Goal: Use online tool/utility: Utilize a website feature to perform a specific function

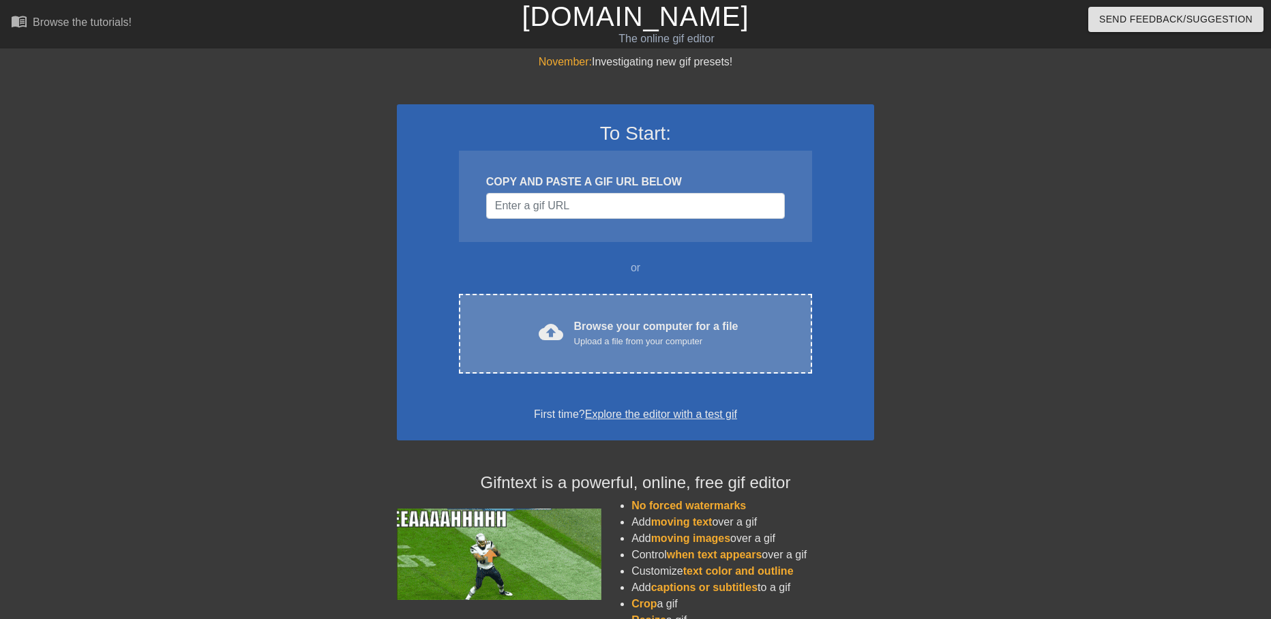
click at [579, 316] on div "cloud_upload Browse your computer for a file Upload a file from your computer C…" at bounding box center [635, 334] width 353 height 80
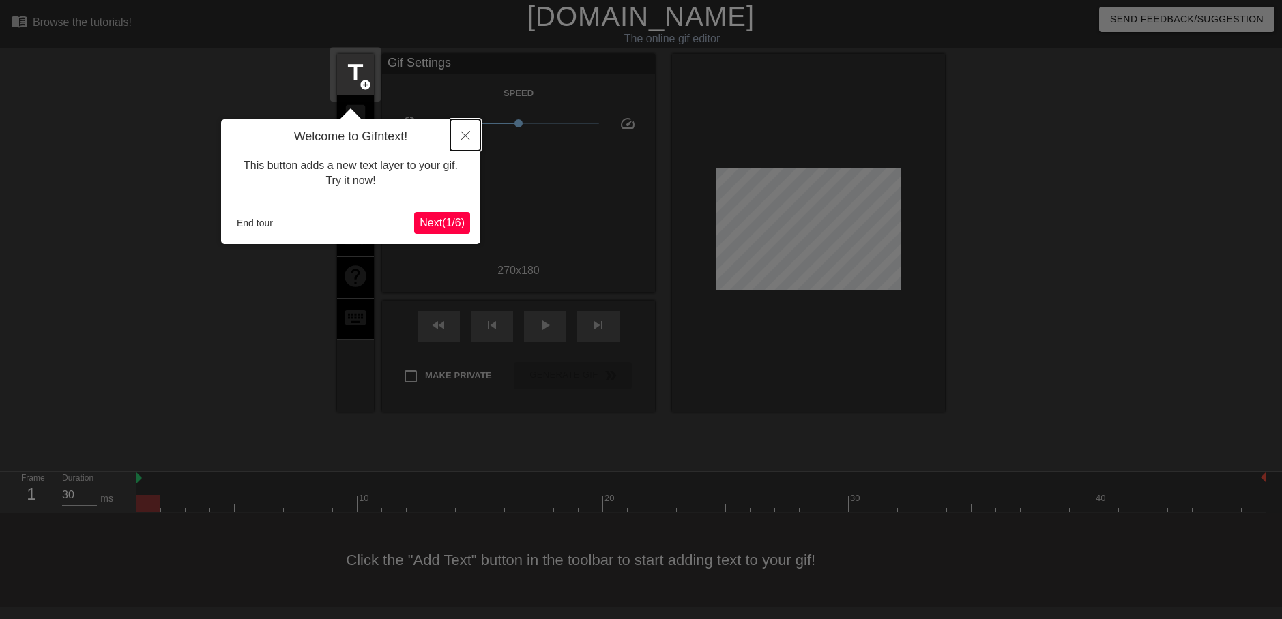
click at [470, 133] on button "Close" at bounding box center [465, 134] width 30 height 31
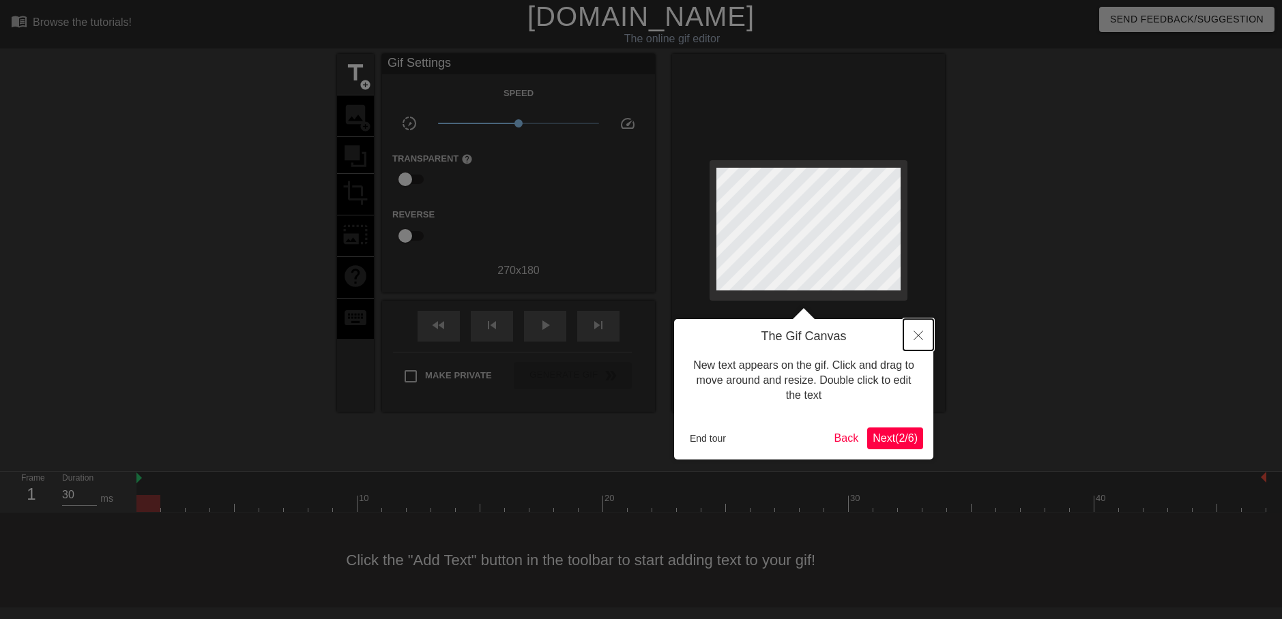
click at [918, 338] on icon "Close" at bounding box center [918, 336] width 10 height 10
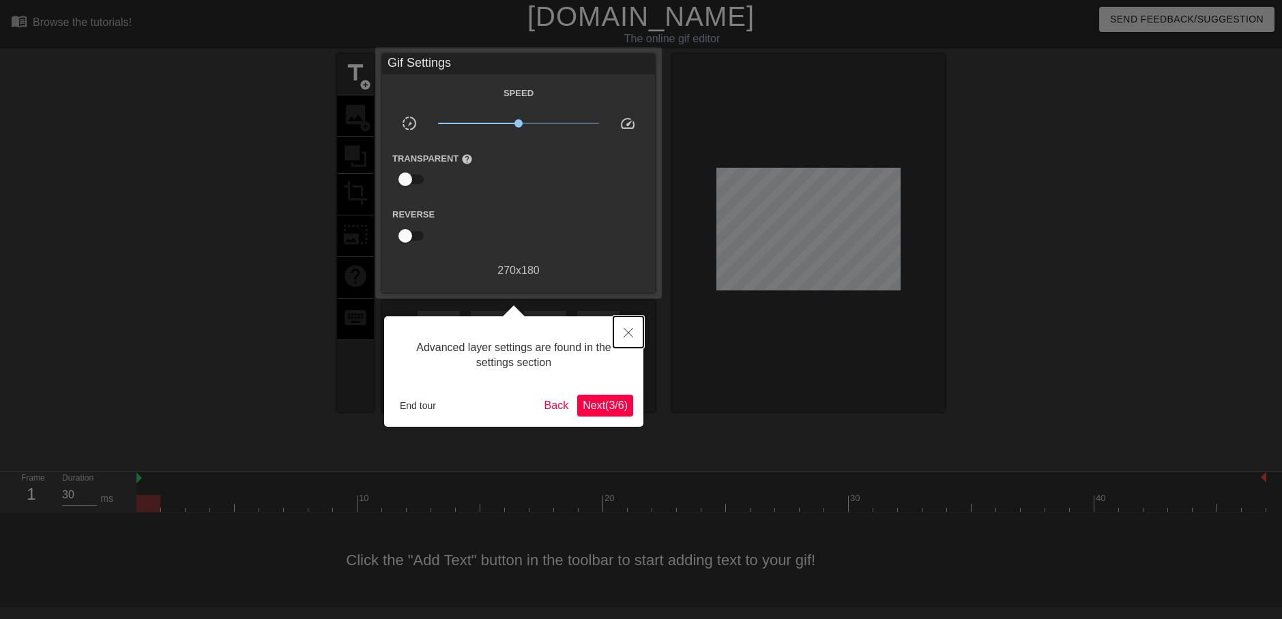
click at [625, 332] on icon "Close" at bounding box center [628, 333] width 10 height 10
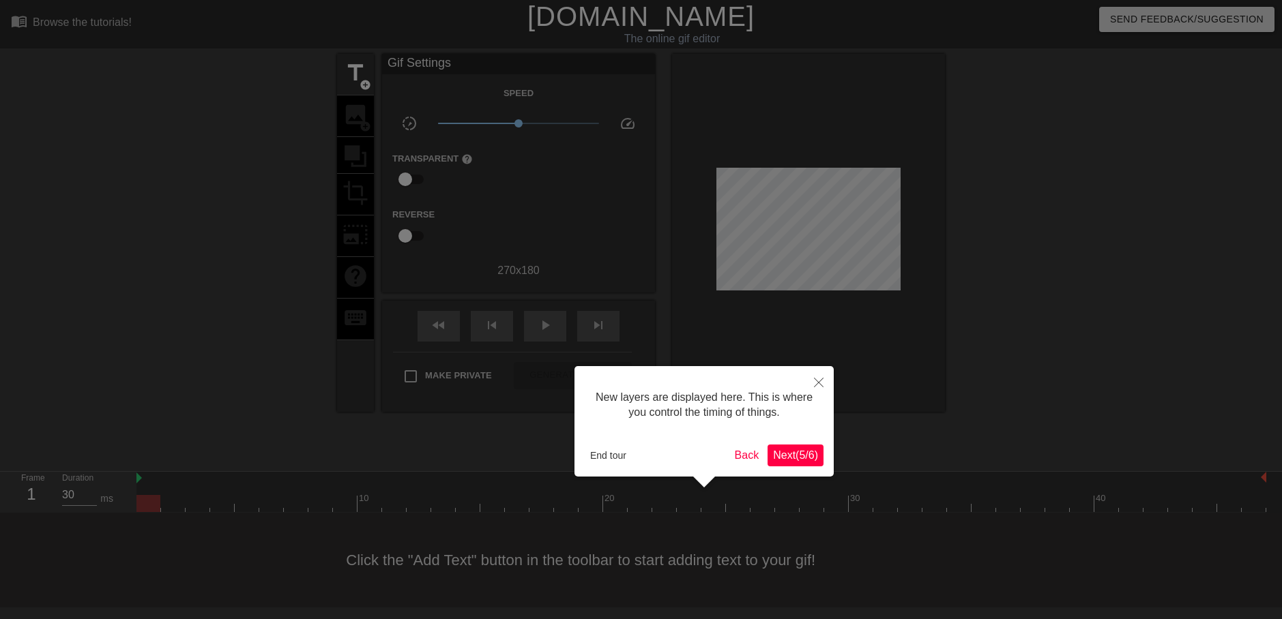
scroll to position [12, 0]
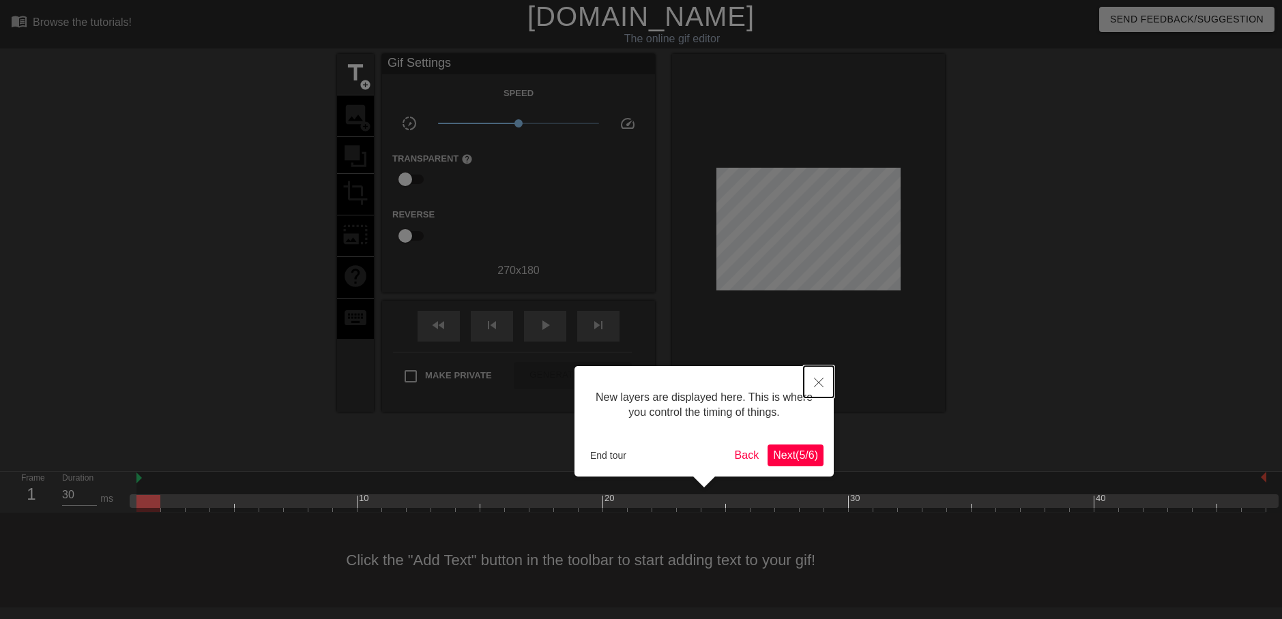
click at [825, 383] on button "Close" at bounding box center [818, 381] width 30 height 31
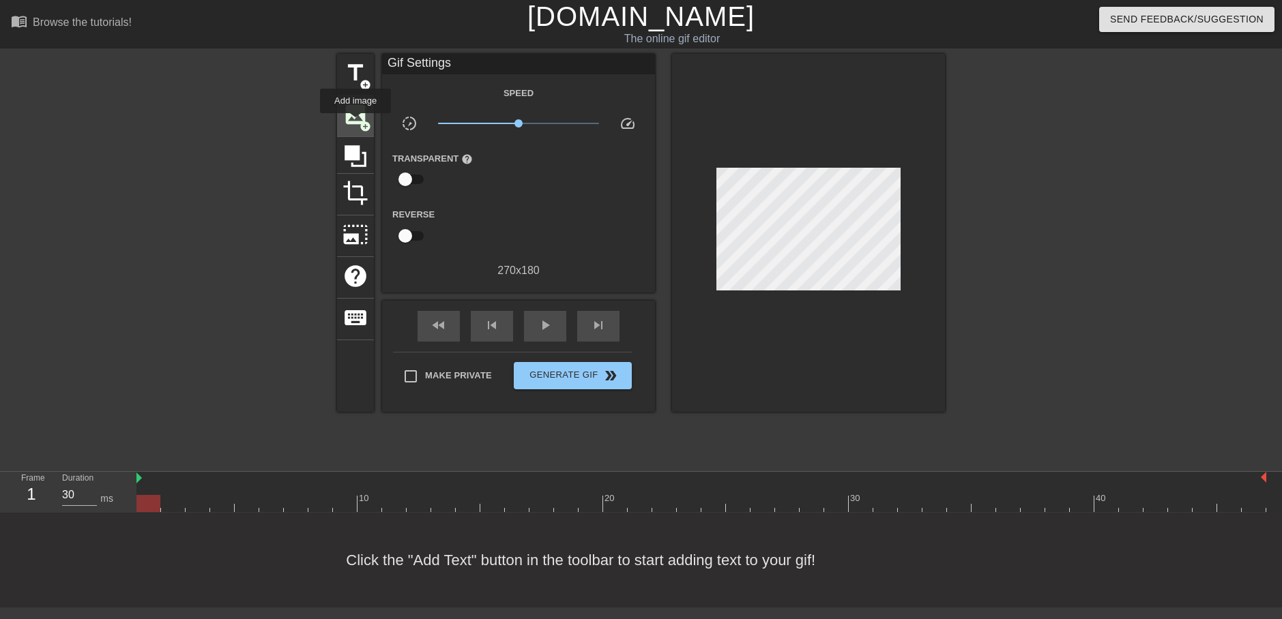
click at [355, 123] on span "image" at bounding box center [355, 115] width 26 height 26
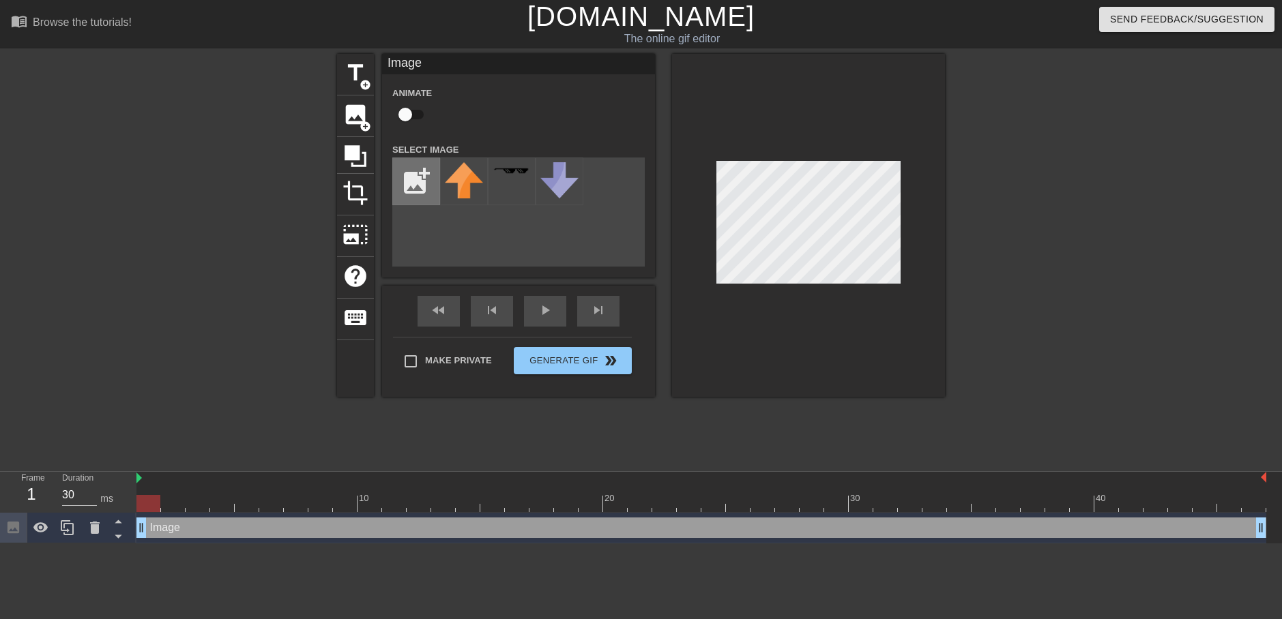
click at [413, 188] on input "file" at bounding box center [416, 181] width 46 height 46
click at [469, 179] on div at bounding box center [464, 182] width 48 height 48
click at [917, 224] on div at bounding box center [808, 225] width 273 height 343
click at [423, 182] on input "file" at bounding box center [416, 181] width 46 height 46
type input "C:\fakepath\2bd251111bc34b0b3dc0ffc9cdbbd539.png"
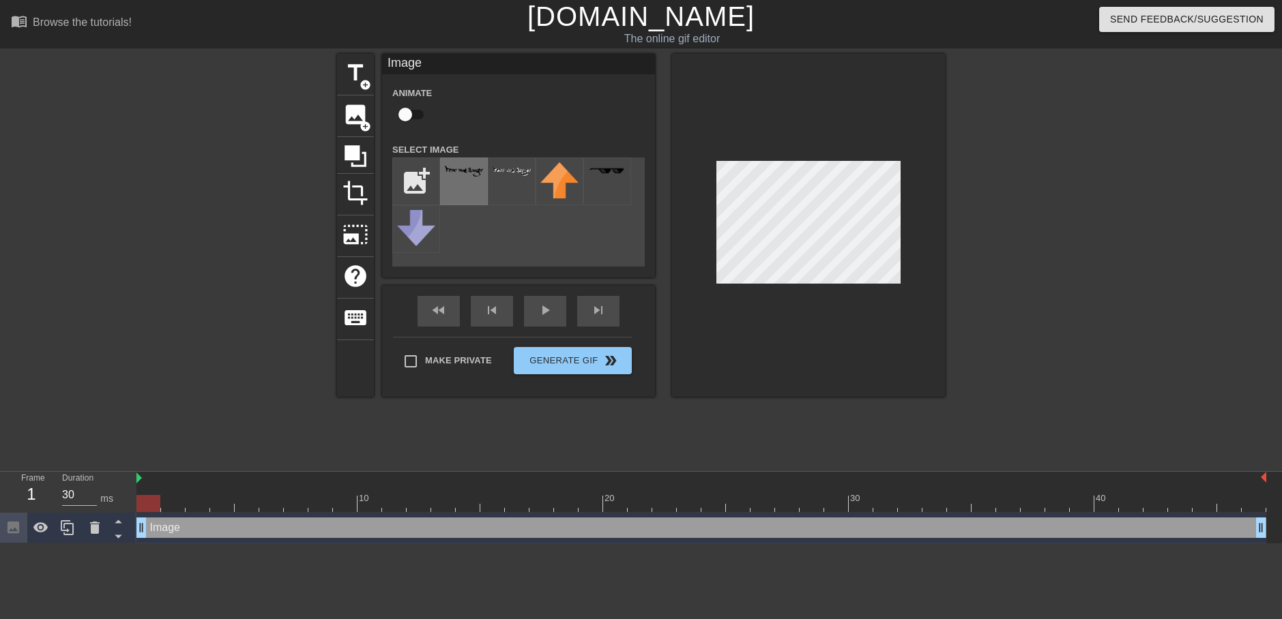
click at [460, 188] on div at bounding box center [464, 182] width 48 height 48
click at [706, 219] on div at bounding box center [808, 225] width 273 height 343
click at [712, 218] on div at bounding box center [808, 225] width 273 height 343
drag, startPoint x: 845, startPoint y: 153, endPoint x: 486, endPoint y: 220, distance: 365.1
click at [486, 220] on div "add_photo_alternate" at bounding box center [518, 212] width 252 height 109
